Goal: Information Seeking & Learning: Learn about a topic

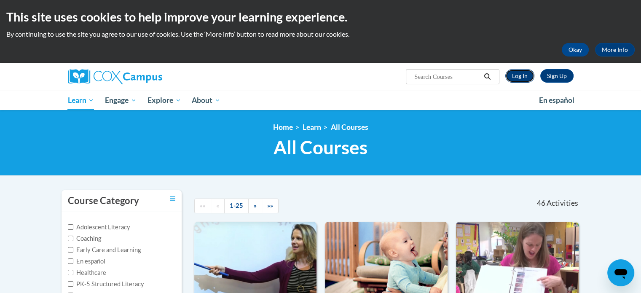
click at [525, 75] on link "Log In" at bounding box center [520, 75] width 29 height 13
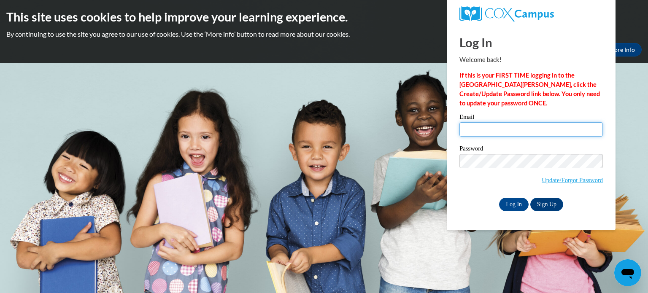
click at [495, 129] on input "Email" at bounding box center [530, 129] width 143 height 14
type input "carowb@w-csd.org"
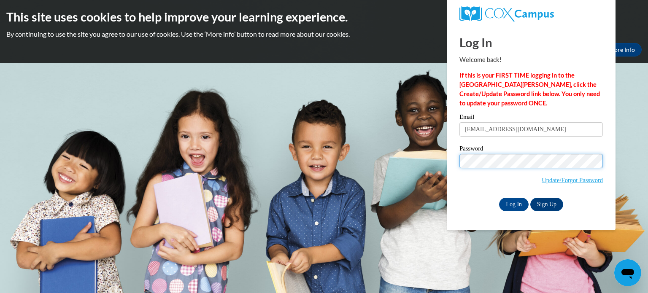
click at [499, 198] on input "Log In" at bounding box center [514, 204] width 30 height 13
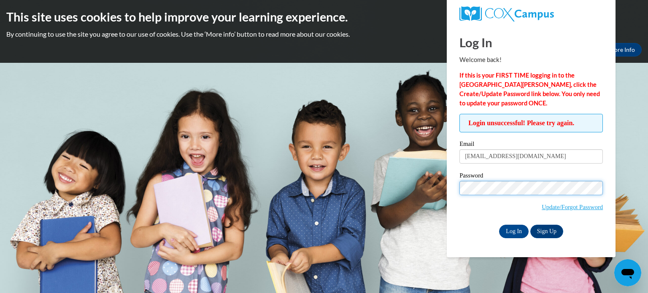
click at [499, 225] on input "Log In" at bounding box center [514, 231] width 30 height 13
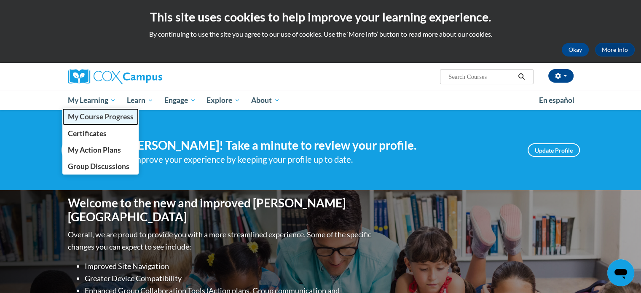
click at [103, 116] on span "My Course Progress" at bounding box center [100, 116] width 66 height 9
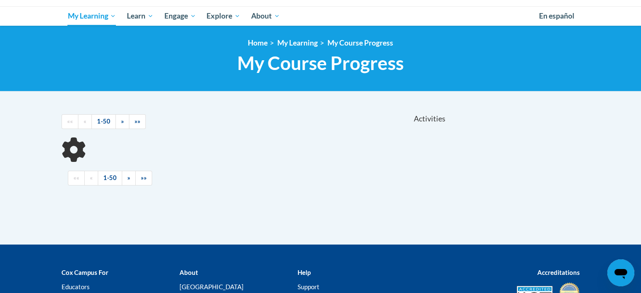
scroll to position [126, 0]
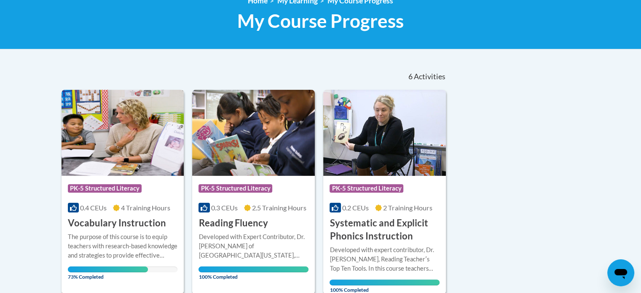
click at [128, 224] on h3 "Vocabulary Instruction" at bounding box center [117, 223] width 98 height 13
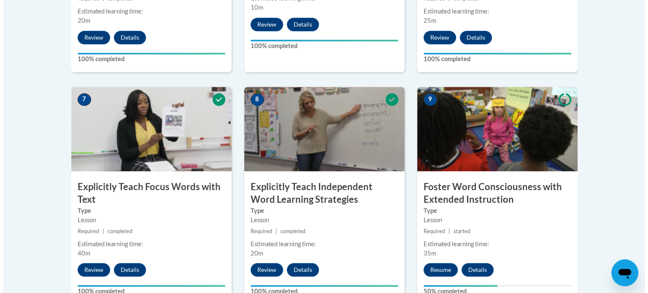
scroll to position [717, 0]
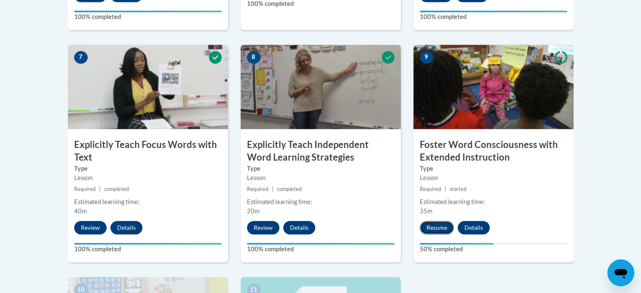
click at [437, 226] on button "Resume" at bounding box center [437, 227] width 34 height 13
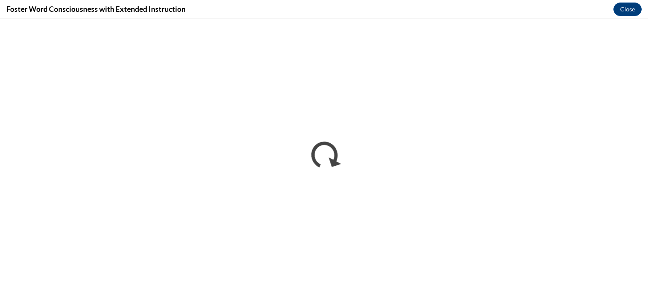
scroll to position [0, 0]
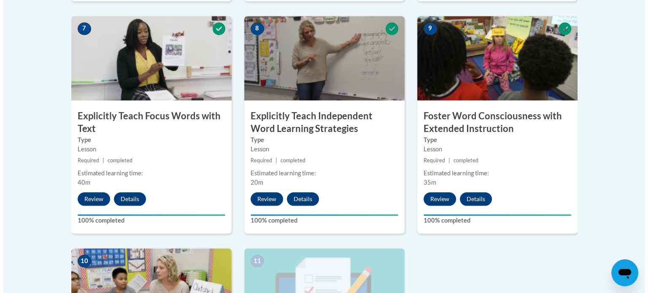
scroll to position [914, 0]
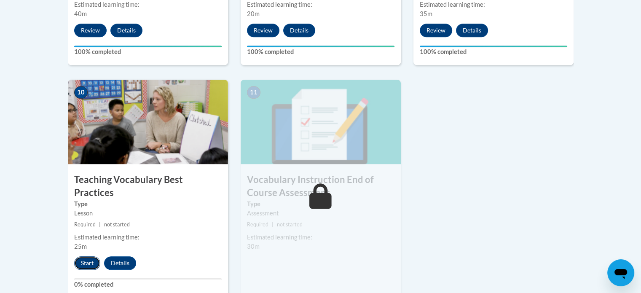
click at [84, 256] on button "Start" at bounding box center [87, 262] width 26 height 13
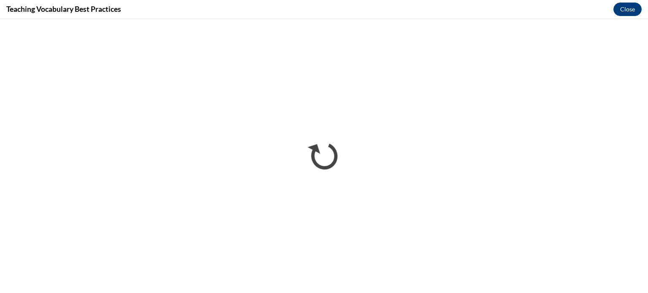
scroll to position [0, 0]
